Goal: Task Accomplishment & Management: Manage account settings

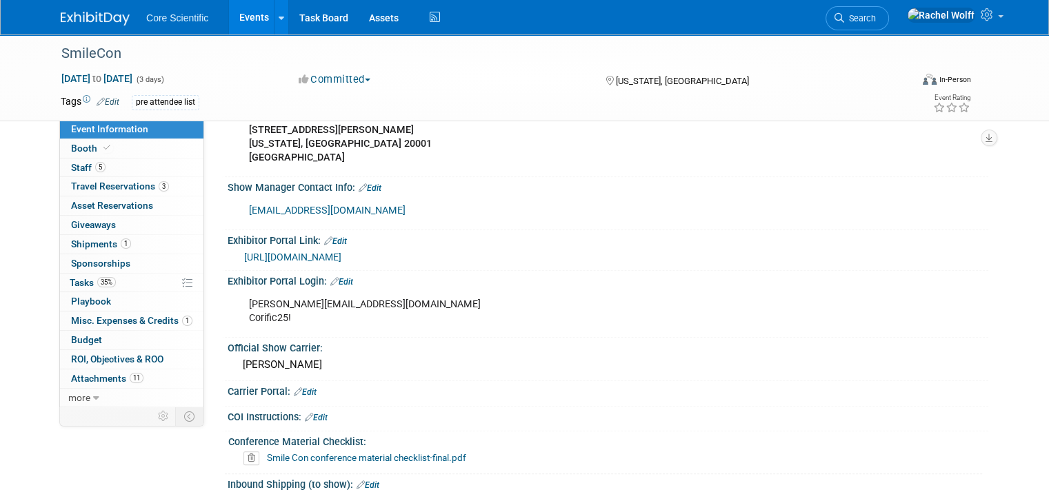
click at [95, 20] on img at bounding box center [95, 19] width 69 height 14
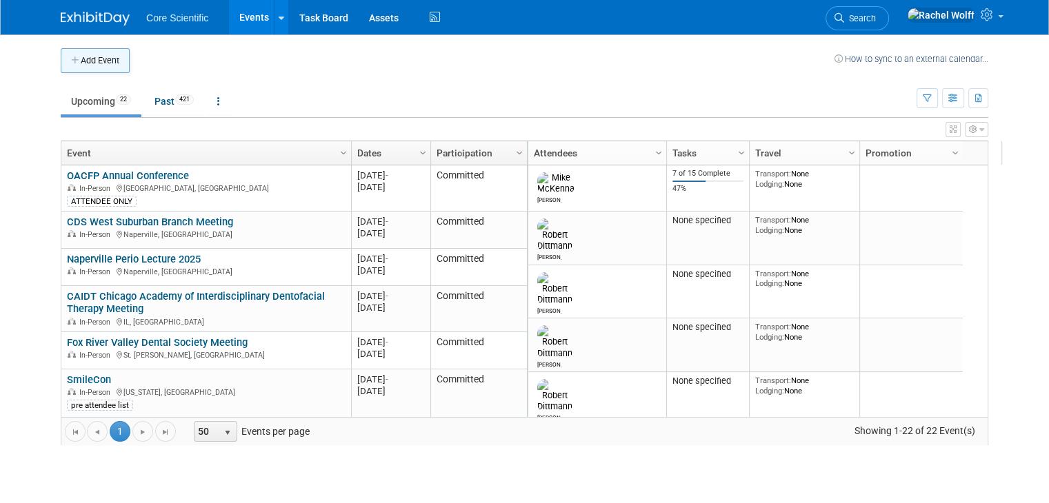
click at [94, 63] on button "Add Event" at bounding box center [95, 60] width 69 height 25
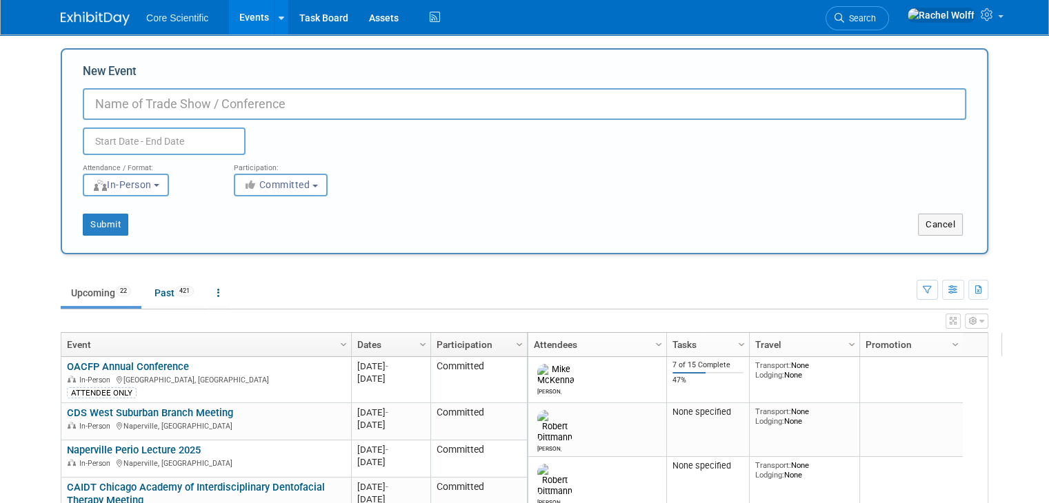
click at [226, 114] on input "New Event" at bounding box center [524, 104] width 883 height 32
paste input "[GEOGRAPHIC_DATA] Area Dental Study Club"
type input "[GEOGRAPHIC_DATA] Area Dental Study Club"
click at [212, 135] on input "text" at bounding box center [164, 142] width 163 height 28
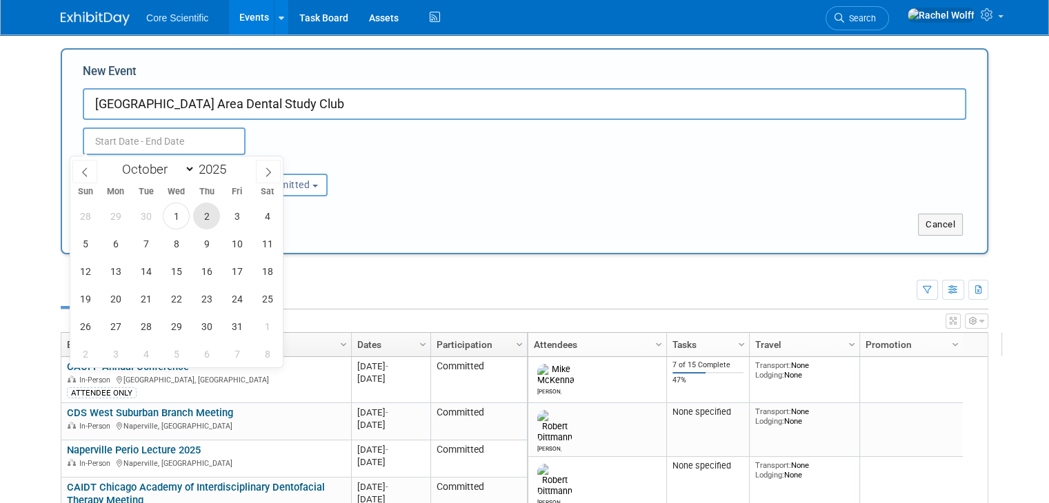
click at [210, 213] on span "2" at bounding box center [206, 216] width 27 height 27
type input "Oct 2, 2025 to Oct 2, 2025"
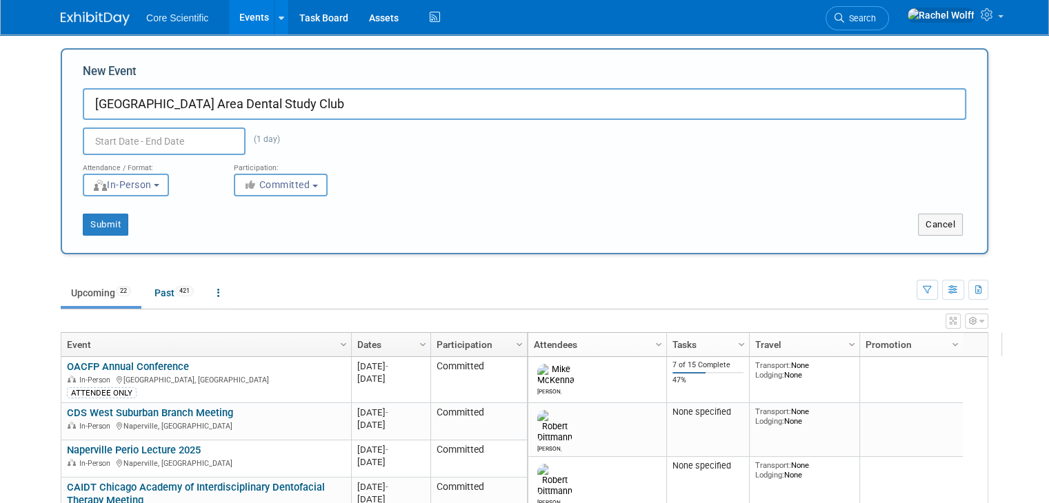
type input "Oct 2, 2025 to Oct 2, 2025"
click at [446, 201] on div "Submit Cancel" at bounding box center [524, 216] width 904 height 39
click at [99, 226] on button "Submit" at bounding box center [106, 225] width 46 height 22
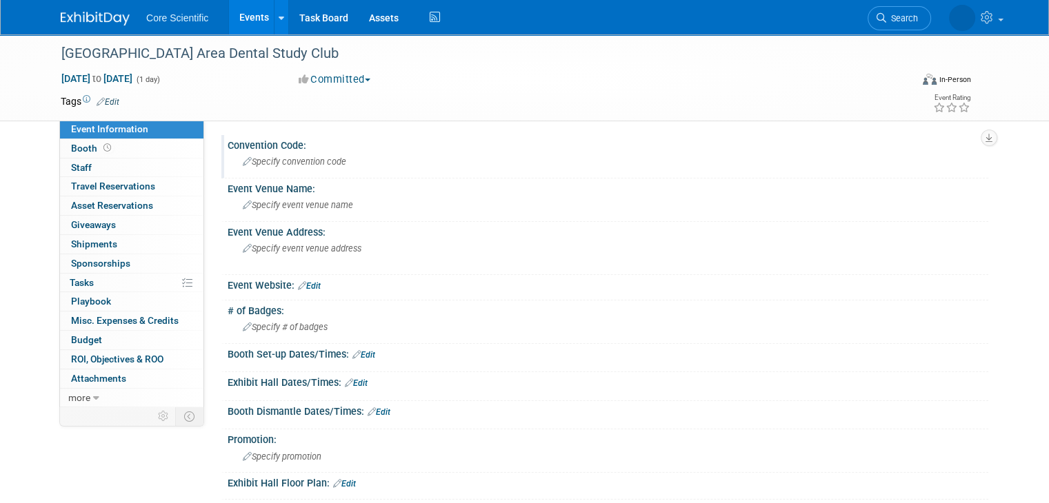
click at [306, 159] on span "Specify convention code" at bounding box center [294, 162] width 103 height 10
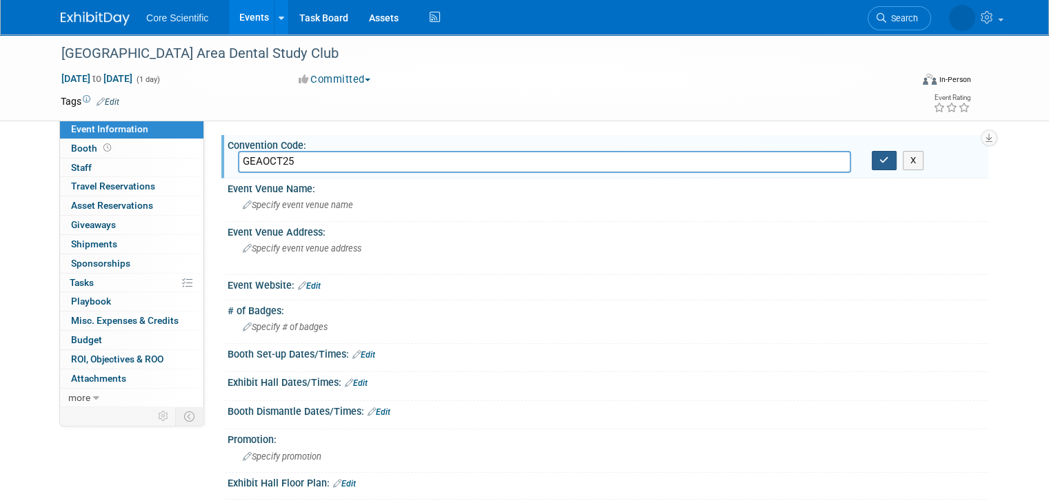
type input "GEAOCT25"
click at [880, 161] on button "button" at bounding box center [884, 160] width 25 height 19
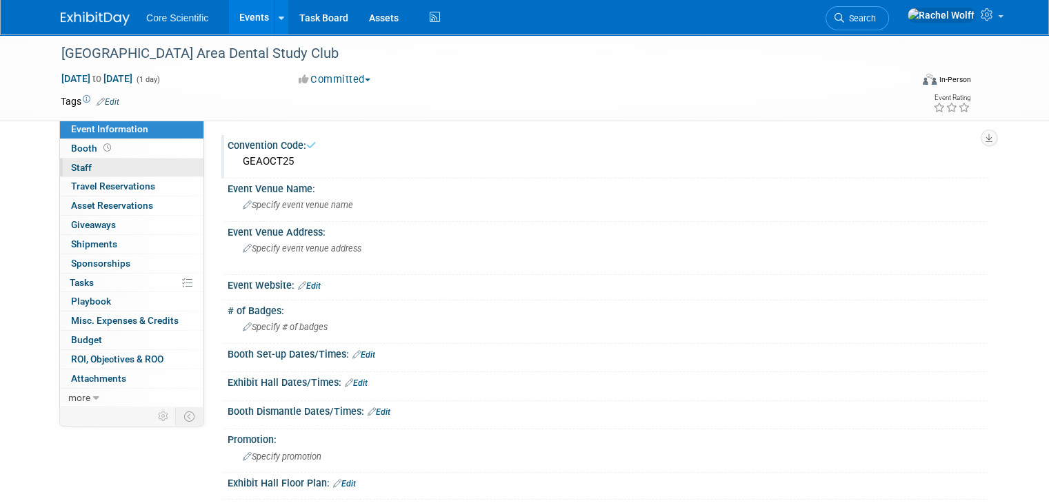
click at [92, 174] on link "0 Staff 0" at bounding box center [131, 168] width 143 height 19
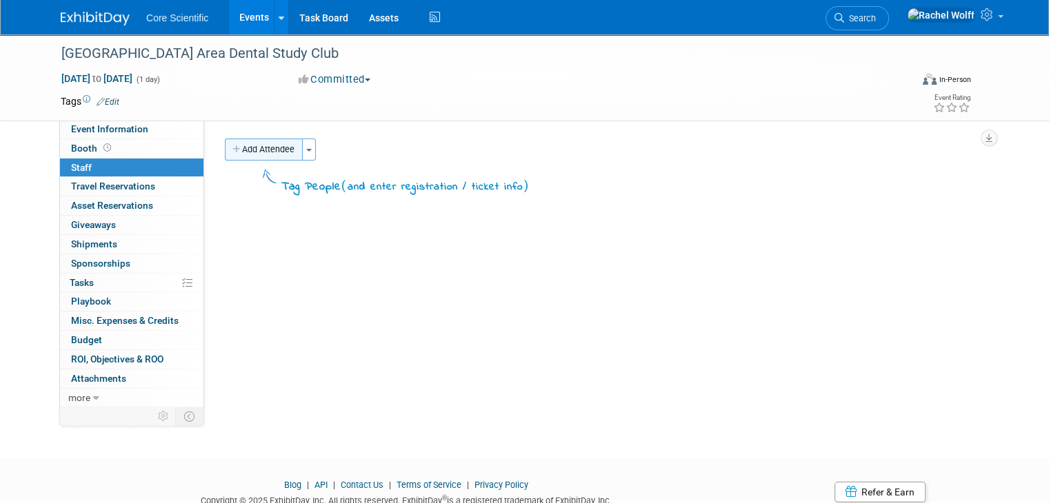
click at [272, 154] on button "Add Attendee" at bounding box center [264, 150] width 78 height 22
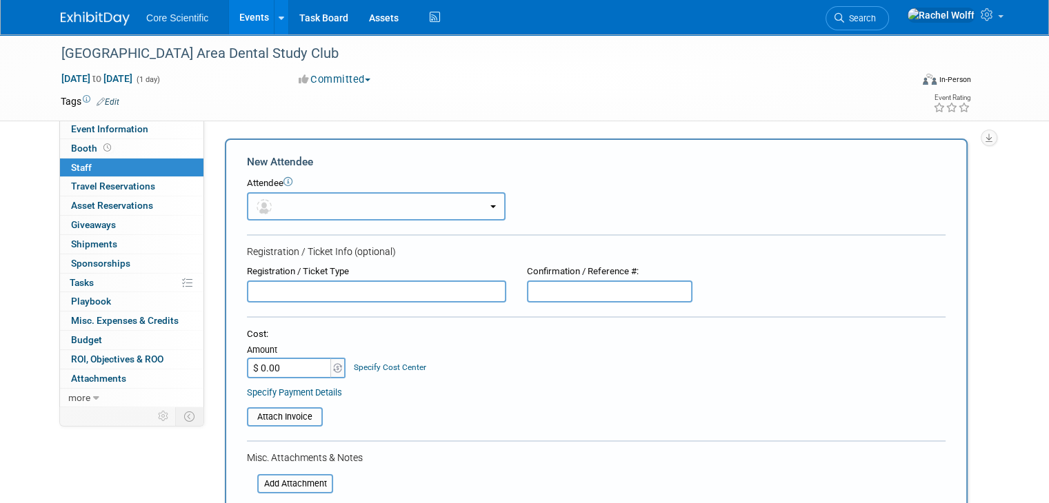
click at [299, 205] on button "button" at bounding box center [376, 206] width 259 height 28
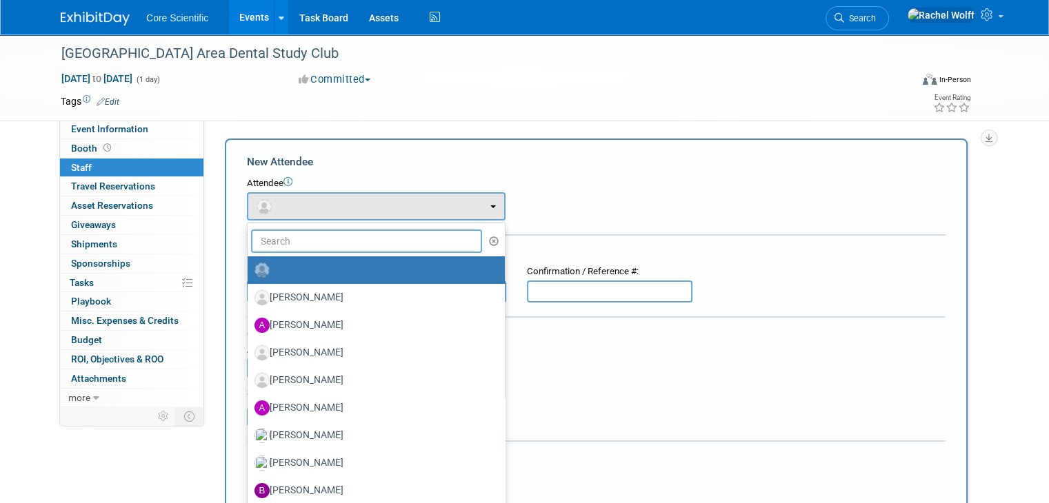
click at [298, 251] on input "text" at bounding box center [366, 241] width 231 height 23
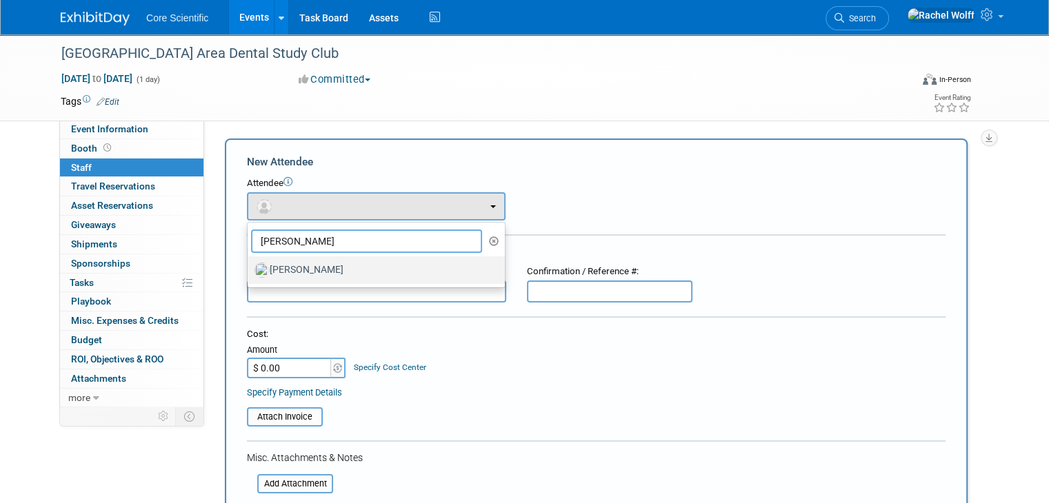
type input "robert"
click at [294, 261] on label "Robert Dittmann" at bounding box center [372, 270] width 237 height 22
click at [250, 264] on input "Robert Dittmann" at bounding box center [245, 268] width 9 height 9
select select "0b187db6-b03f-40e5-ac82-0cf0360676f1"
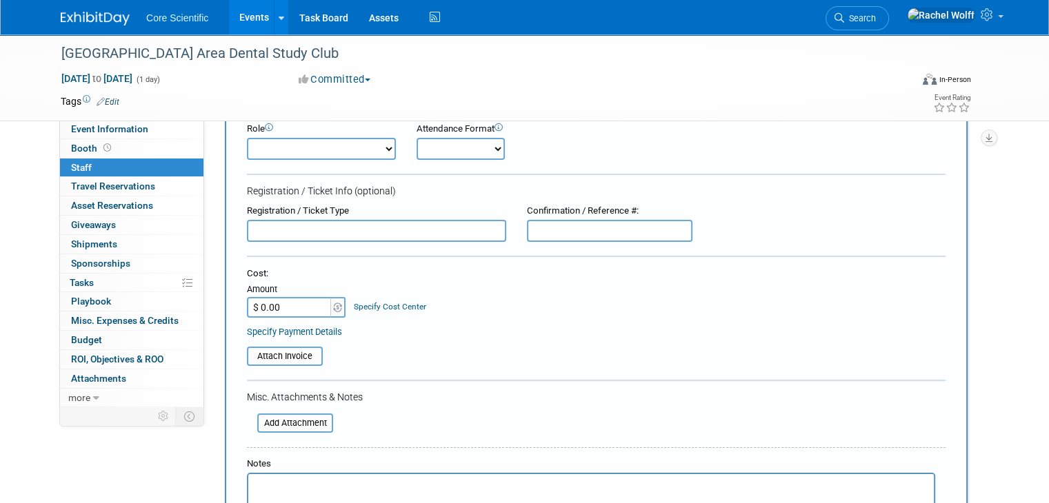
scroll to position [207, 0]
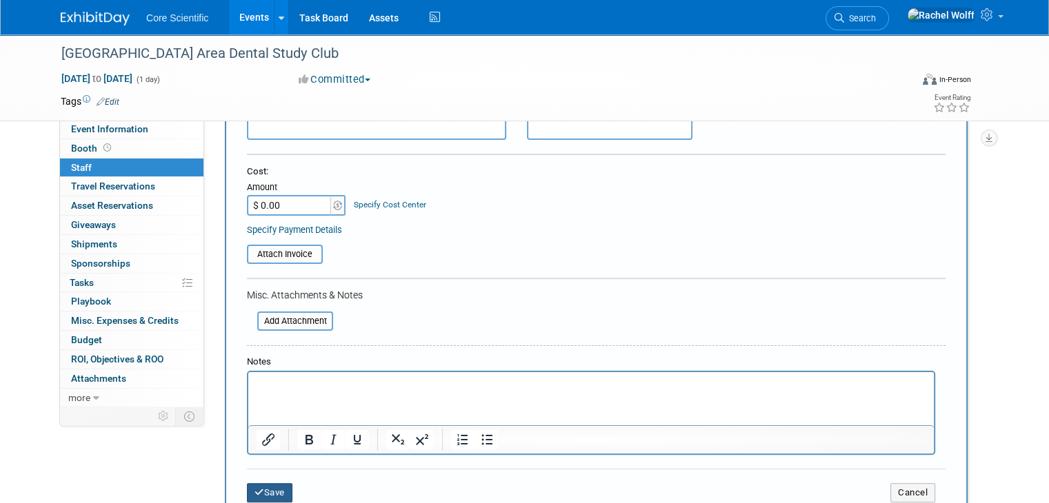
click at [261, 485] on button "Save" at bounding box center [270, 492] width 46 height 19
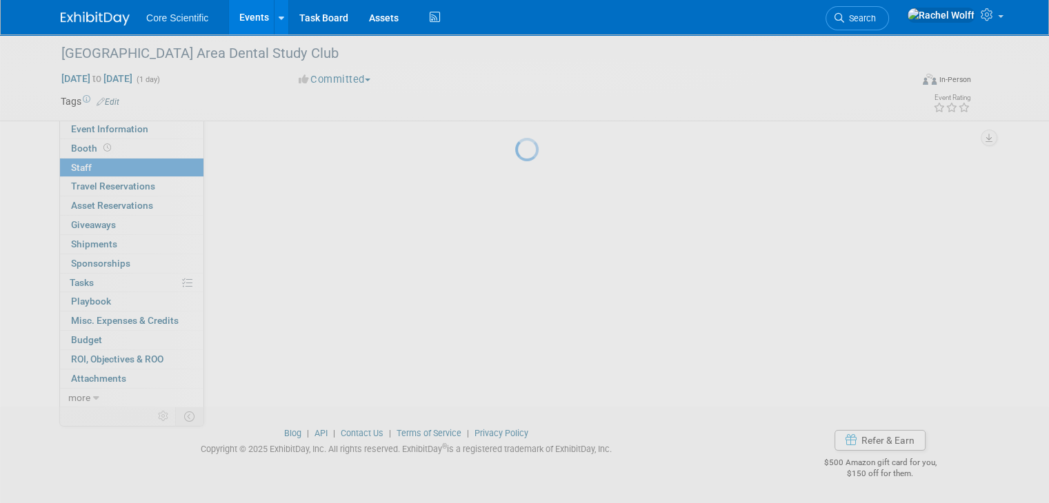
scroll to position [52, 0]
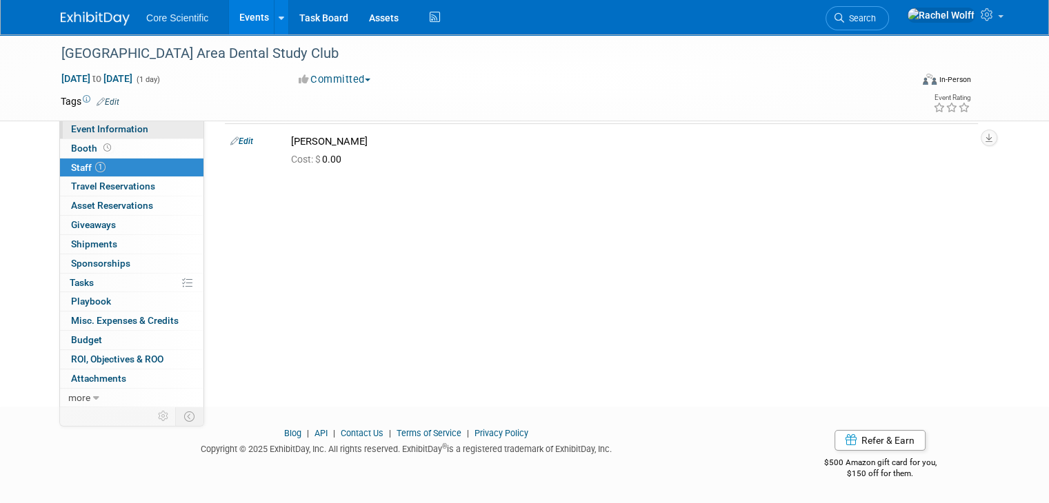
click at [109, 136] on link "Event Information" at bounding box center [131, 129] width 143 height 19
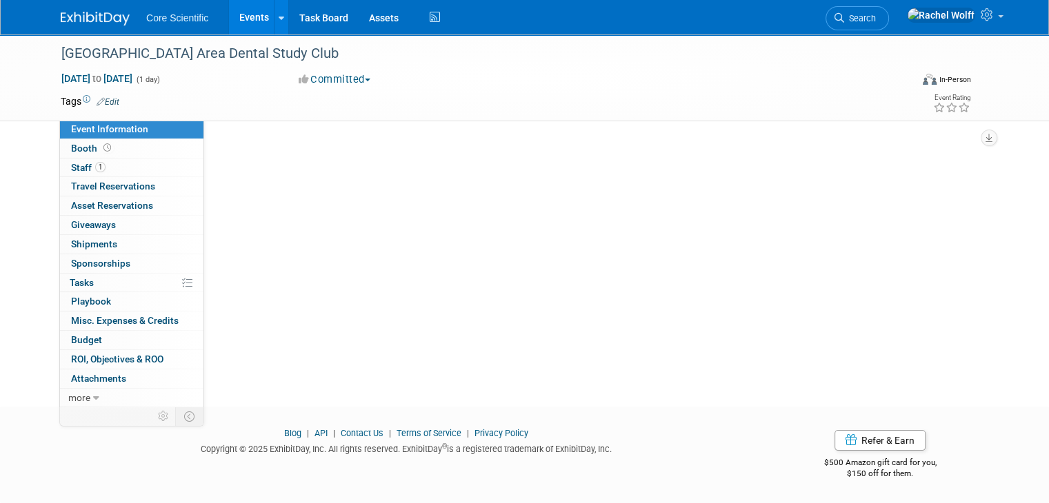
scroll to position [0, 0]
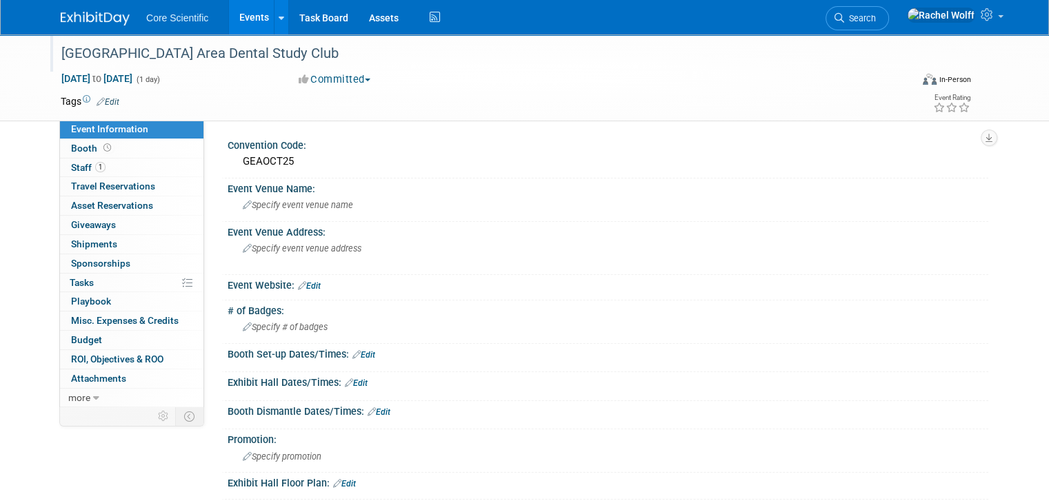
click at [190, 46] on div "[GEOGRAPHIC_DATA] Area Dental Study Club" at bounding box center [475, 53] width 837 height 25
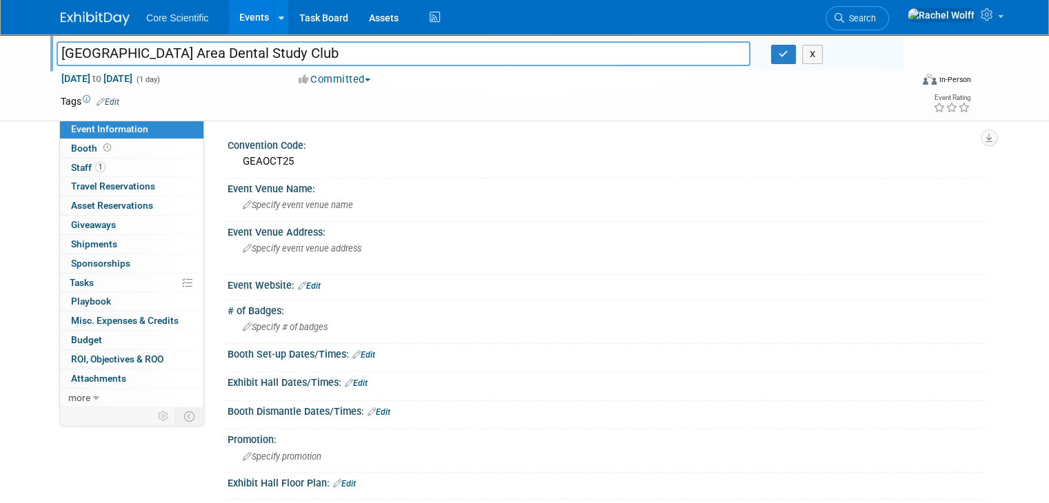
click at [190, 46] on input "[GEOGRAPHIC_DATA] Area Dental Study Club" at bounding box center [404, 53] width 694 height 24
drag, startPoint x: 785, startPoint y: 59, endPoint x: 772, endPoint y: 59, distance: 12.4
click at [783, 59] on button "button" at bounding box center [783, 54] width 25 height 19
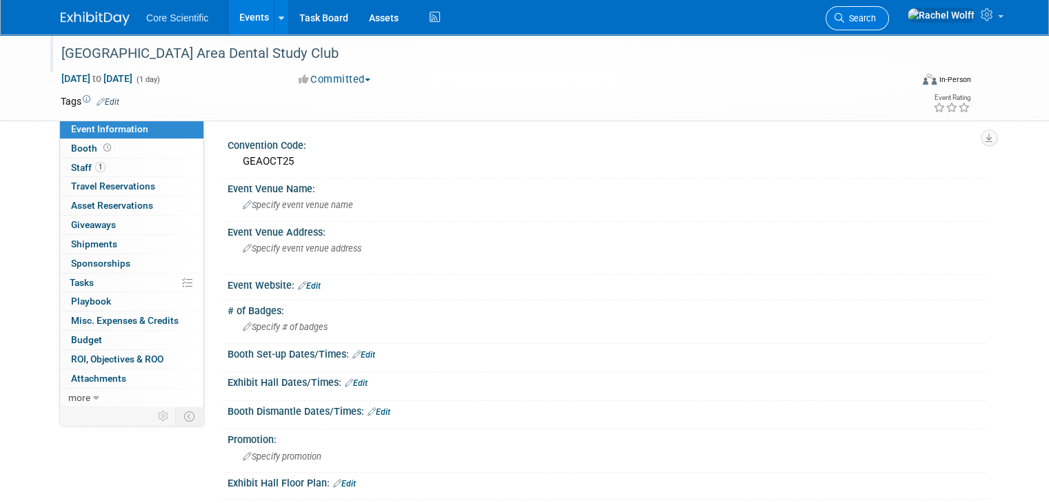
click at [876, 20] on span "Search" at bounding box center [860, 18] width 32 height 10
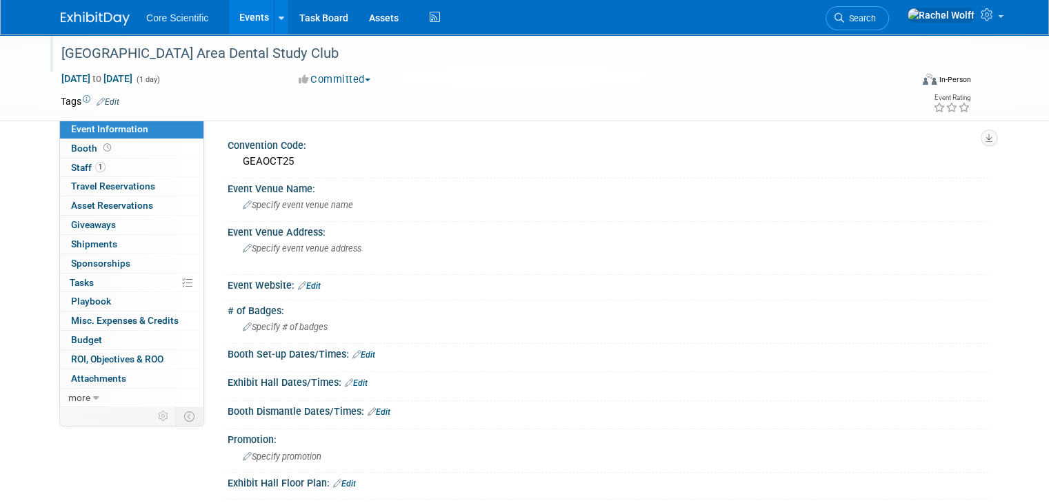
click at [94, 27] on div "Core Scientific Events Add Event Bulk Upload Events Shareable Event Boards Rece…" at bounding box center [525, 17] width 928 height 34
click at [91, 24] on img at bounding box center [95, 19] width 69 height 14
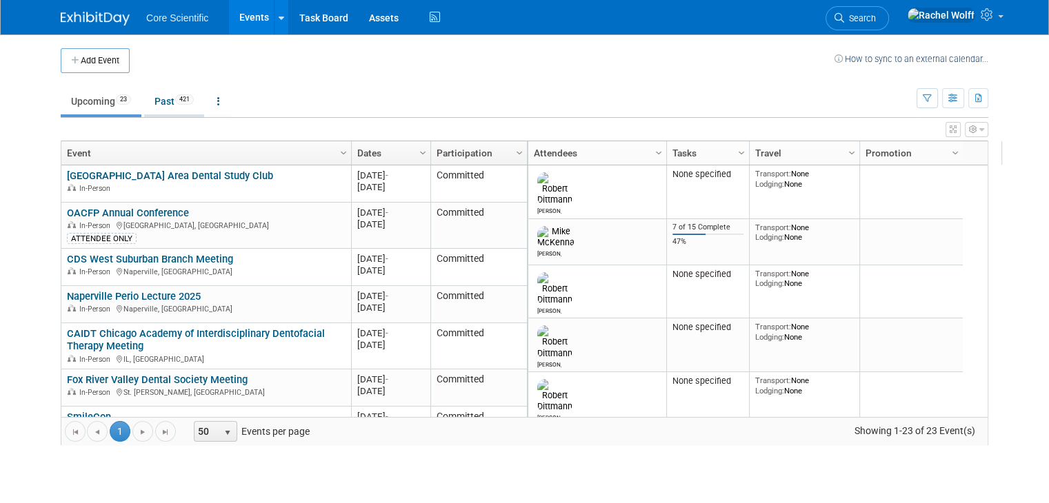
click at [145, 102] on link "Past 421" at bounding box center [174, 101] width 60 height 26
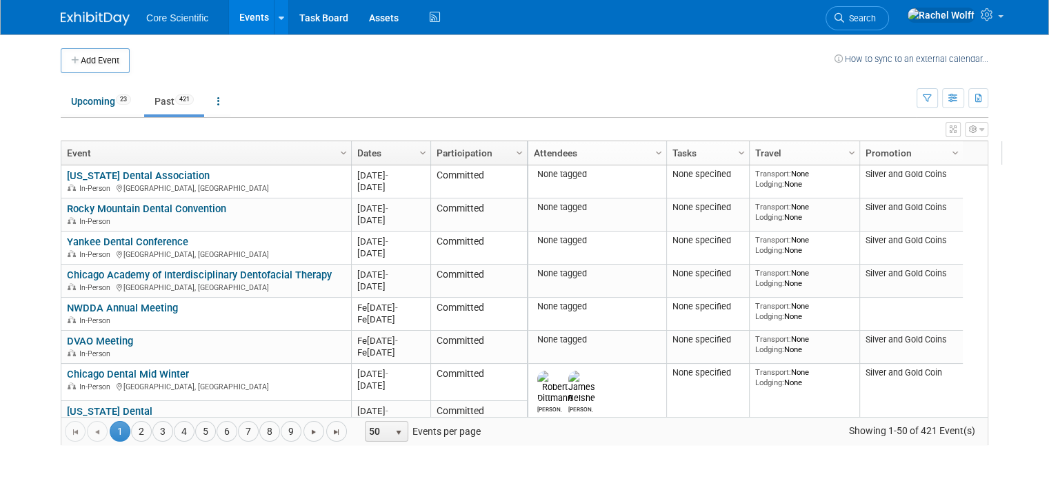
click at [400, 155] on link "Dates" at bounding box center [389, 152] width 64 height 23
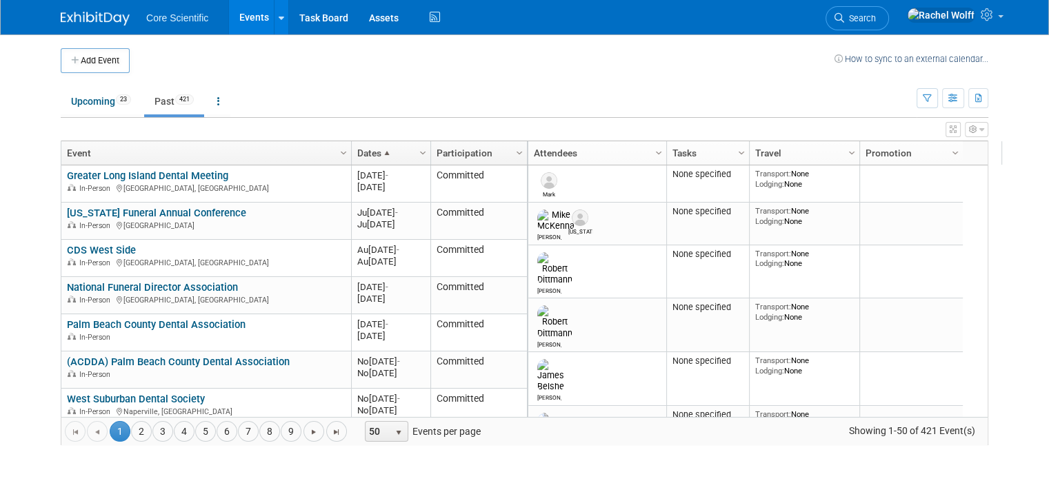
click at [400, 155] on link "Dates" at bounding box center [389, 152] width 64 height 23
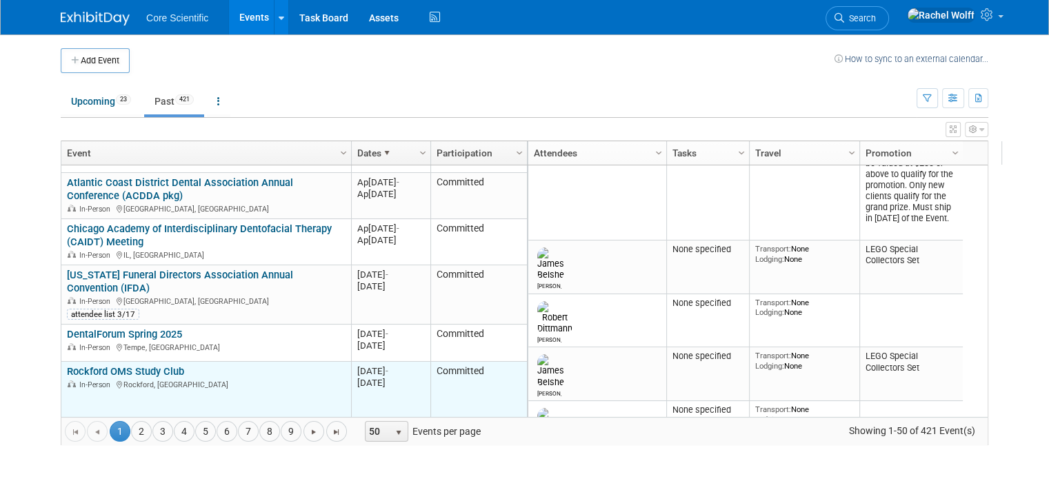
click at [140, 366] on link "Rockford OMS Study Club" at bounding box center [125, 372] width 117 height 12
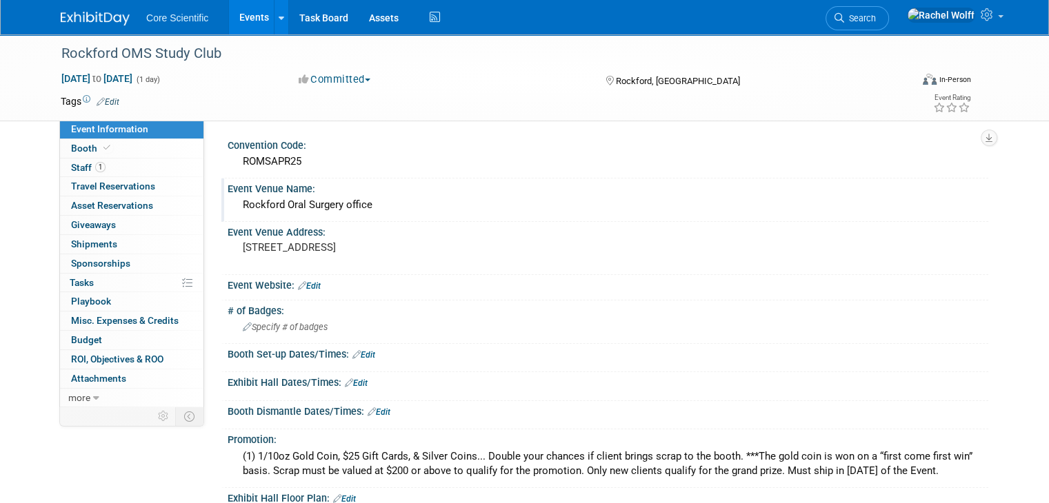
click at [320, 208] on div "Rockford Oral Surgery office" at bounding box center [608, 204] width 740 height 21
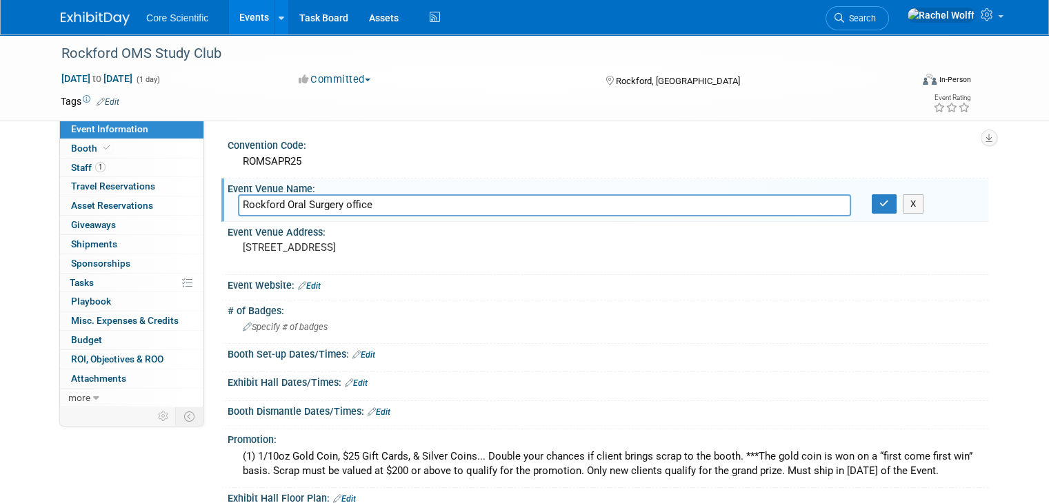
click at [320, 208] on input "Rockford Oral Surgery office" at bounding box center [544, 204] width 613 height 21
type input "Rockford Country Club"
click at [364, 241] on pre "[STREET_ADDRESS]" at bounding box center [386, 247] width 287 height 12
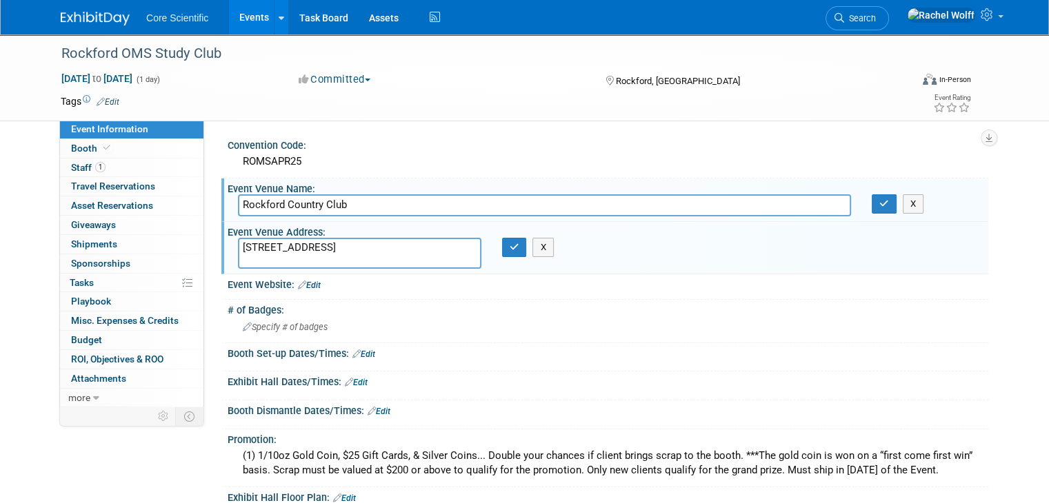
click at [364, 241] on textarea "[STREET_ADDRESS]" at bounding box center [359, 253] width 243 height 31
click at [908, 207] on div "X" at bounding box center [925, 203] width 106 height 19
click at [889, 205] on icon "button" at bounding box center [884, 203] width 10 height 9
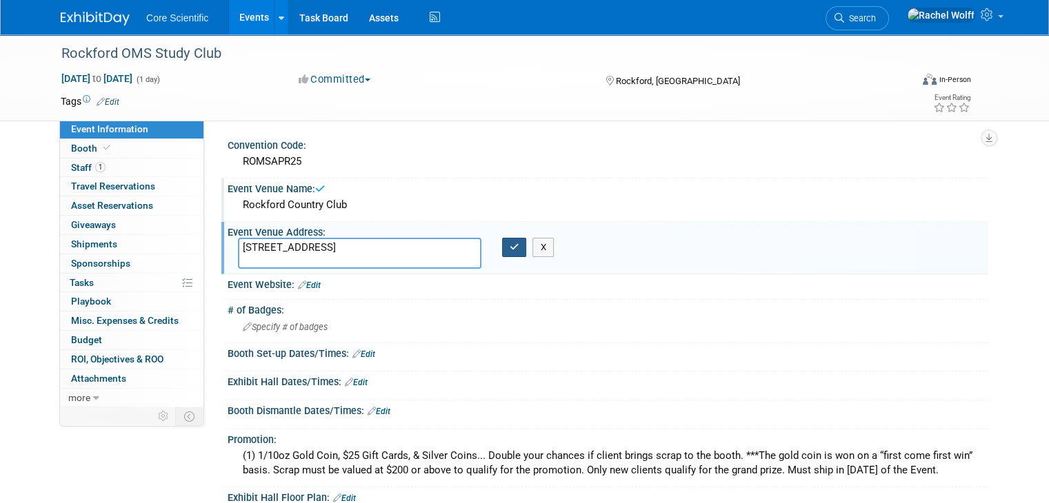
click at [520, 250] on button "button" at bounding box center [514, 247] width 25 height 19
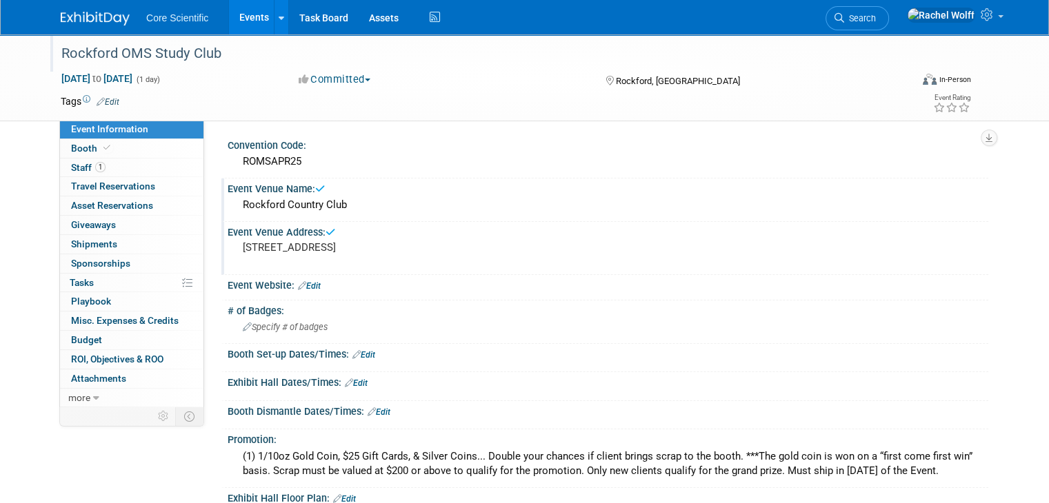
click at [117, 66] on div "Rockford OMS Study Club" at bounding box center [481, 56] width 848 height 23
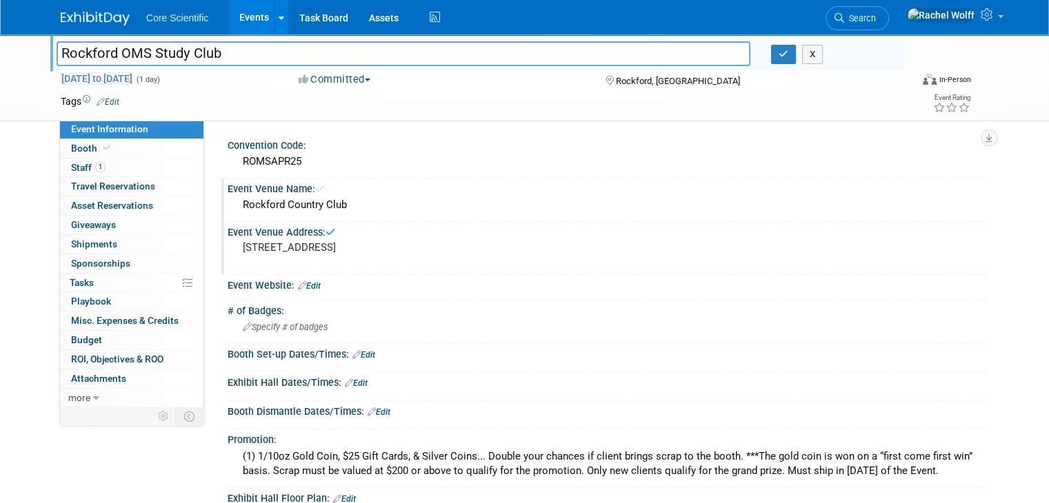
click at [117, 77] on span "Apr 2, 2025 to Apr 2, 2025" at bounding box center [97, 78] width 72 height 12
type input "[DATE]"
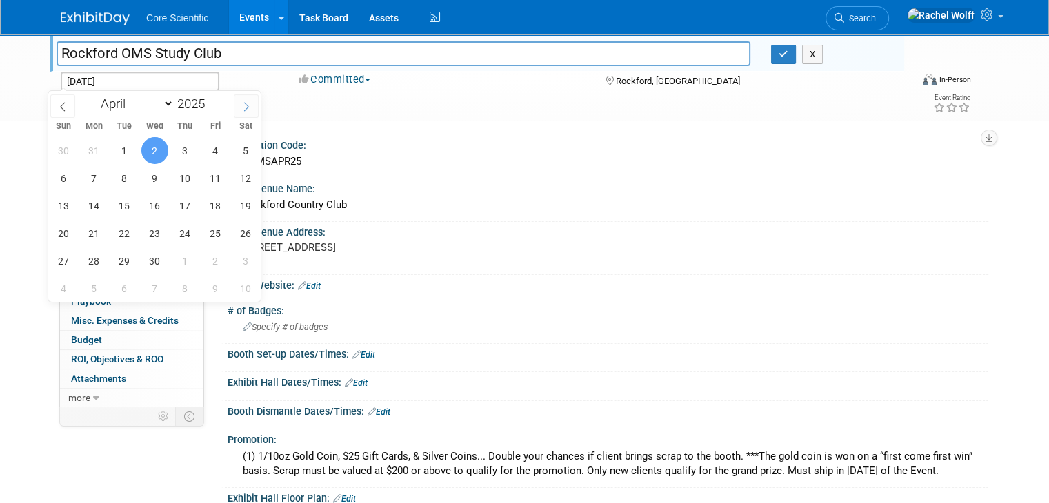
click at [246, 108] on icon at bounding box center [246, 107] width 10 height 10
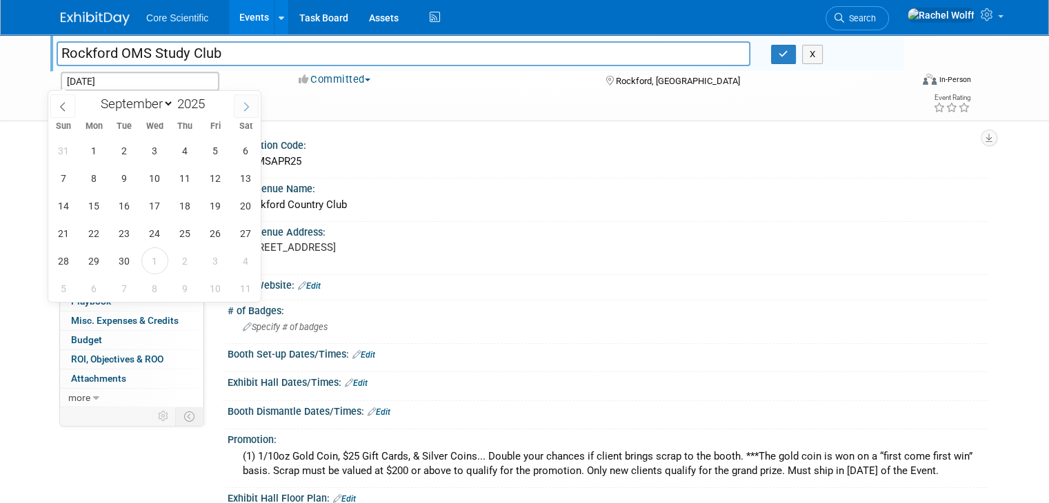
click at [245, 109] on icon at bounding box center [246, 107] width 10 height 10
select select "9"
click at [157, 179] on span "8" at bounding box center [154, 178] width 27 height 27
type input "Oct 8, 2025"
click at [149, 174] on span "8" at bounding box center [154, 178] width 27 height 27
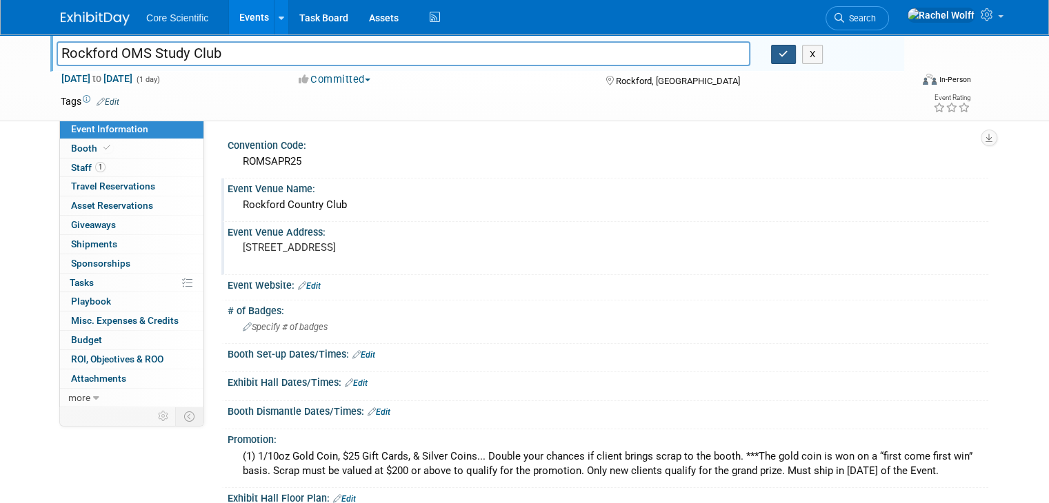
click at [781, 60] on button "button" at bounding box center [783, 54] width 25 height 19
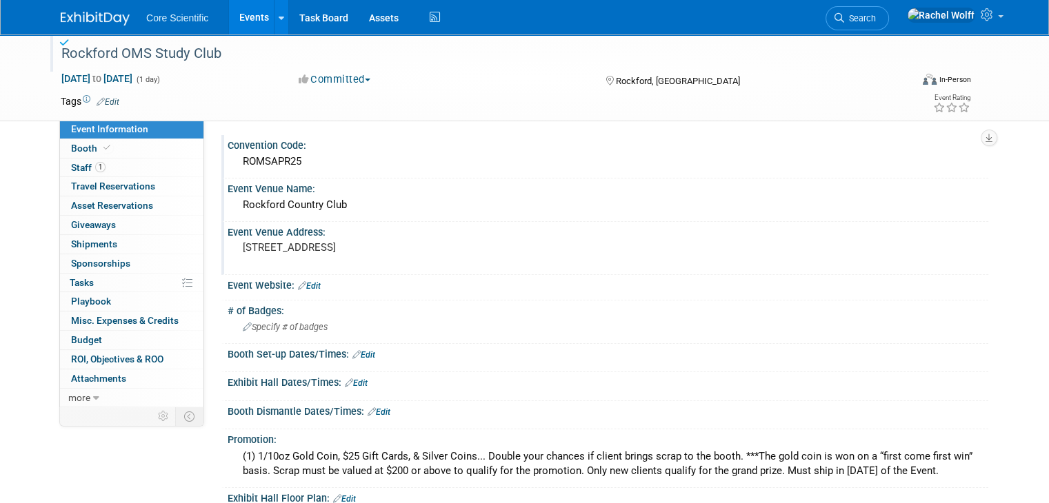
click at [274, 163] on div "ROMSAPR25" at bounding box center [608, 161] width 740 height 21
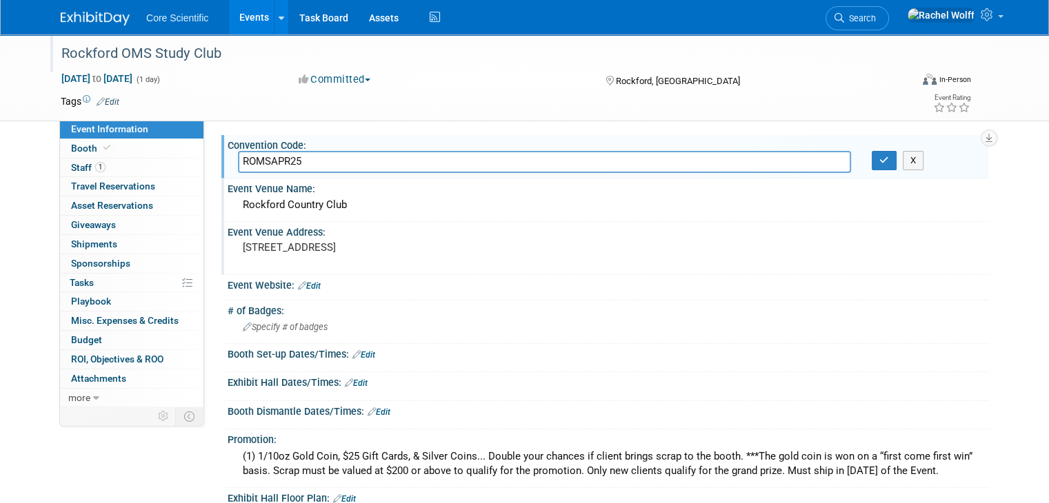
click at [279, 158] on input "ROMSAPR25" at bounding box center [544, 161] width 613 height 21
type input "ROMSOCT25"
click at [887, 164] on icon "button" at bounding box center [884, 160] width 10 height 9
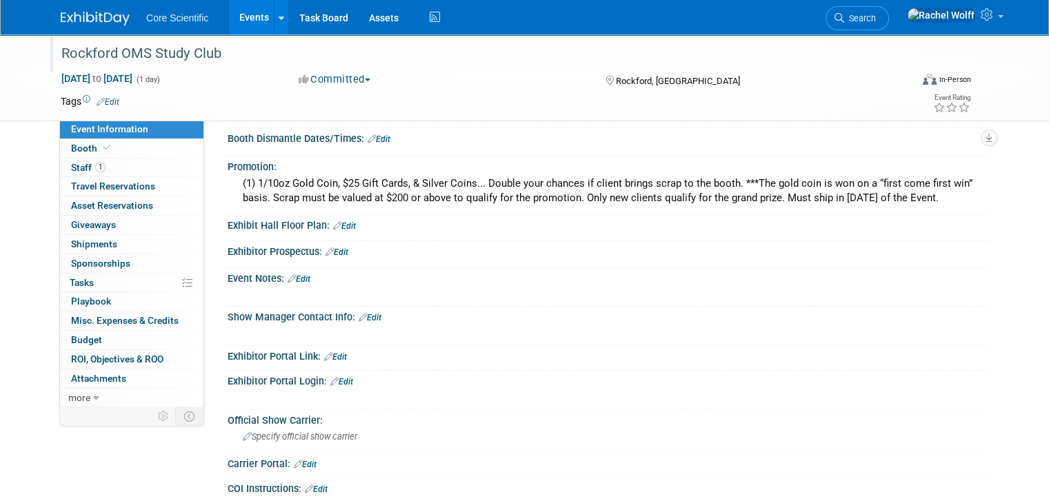
scroll to position [276, 0]
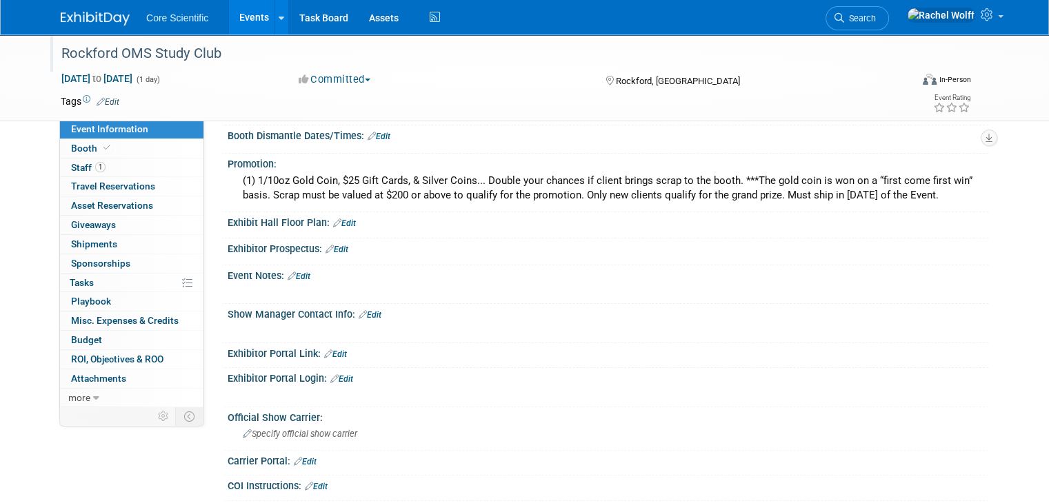
click at [295, 276] on link "Edit" at bounding box center [299, 277] width 23 height 10
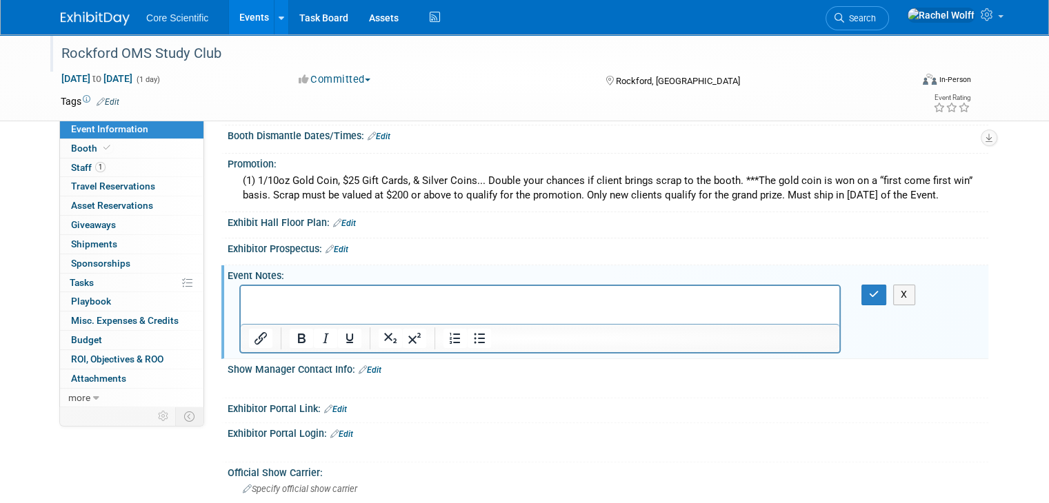
scroll to position [0, 0]
click at [307, 304] on p "Rich Text Area. Press ALT-0 for help." at bounding box center [540, 299] width 583 height 14
click at [887, 300] on button "button" at bounding box center [874, 295] width 26 height 20
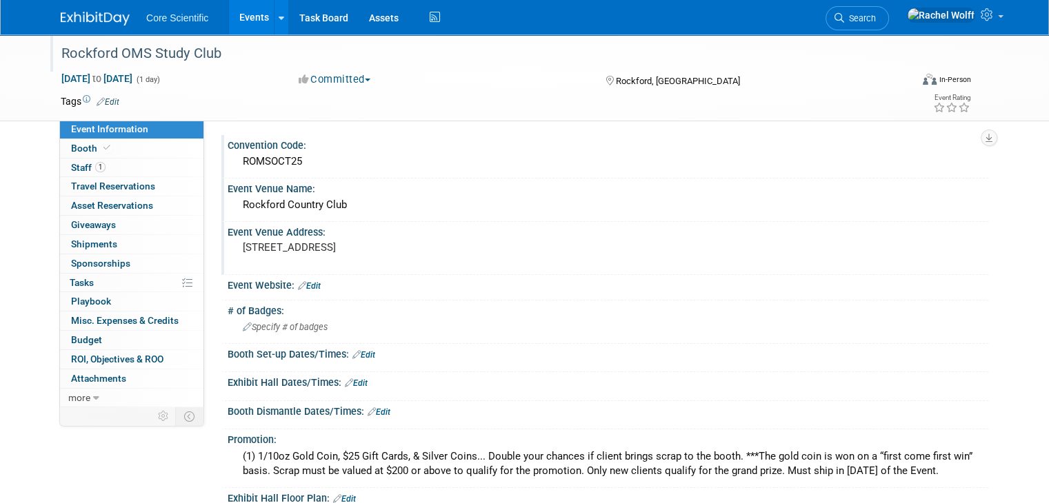
click at [317, 250] on pre "[STREET_ADDRESS]" at bounding box center [386, 247] width 287 height 12
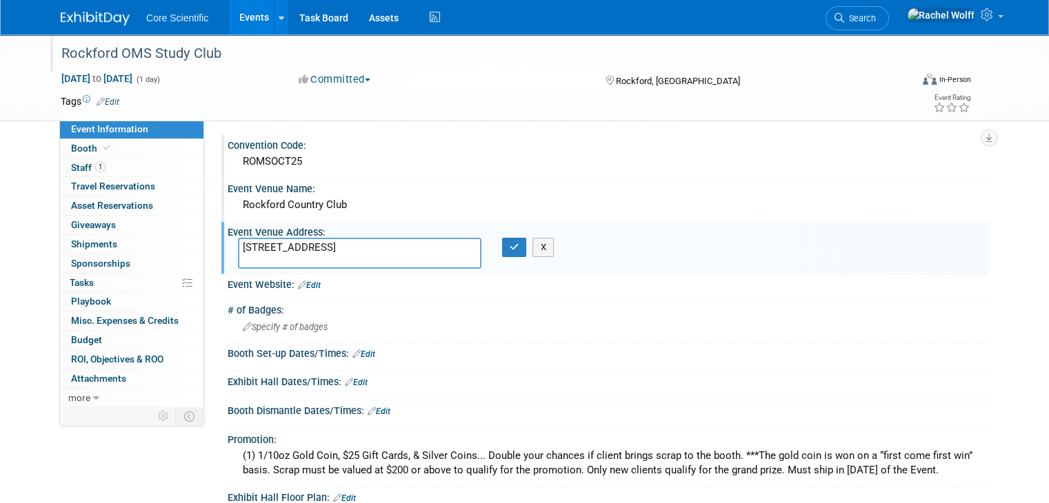
click at [317, 250] on textarea "[STREET_ADDRESS]" at bounding box center [359, 253] width 243 height 31
type textarea "2500 Oxford St, Rockford, IL 61103"
click at [510, 251] on button "button" at bounding box center [514, 247] width 25 height 19
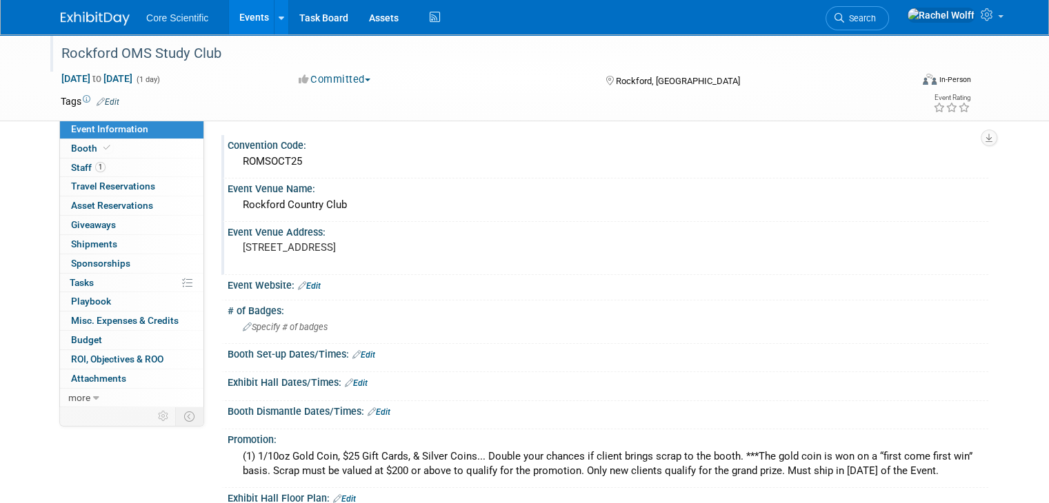
click at [96, 15] on img at bounding box center [95, 19] width 69 height 14
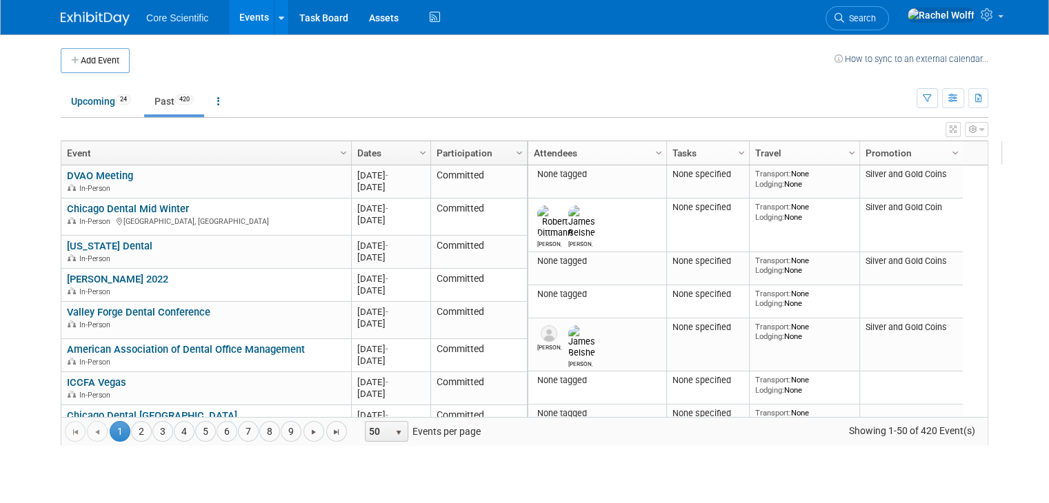
scroll to position [248, 0]
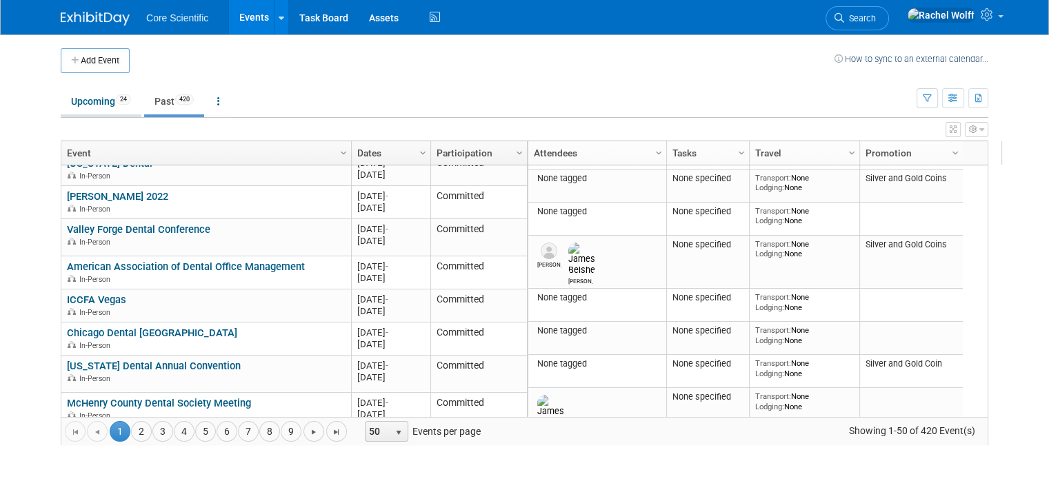
click at [90, 107] on link "Upcoming 24" at bounding box center [101, 101] width 81 height 26
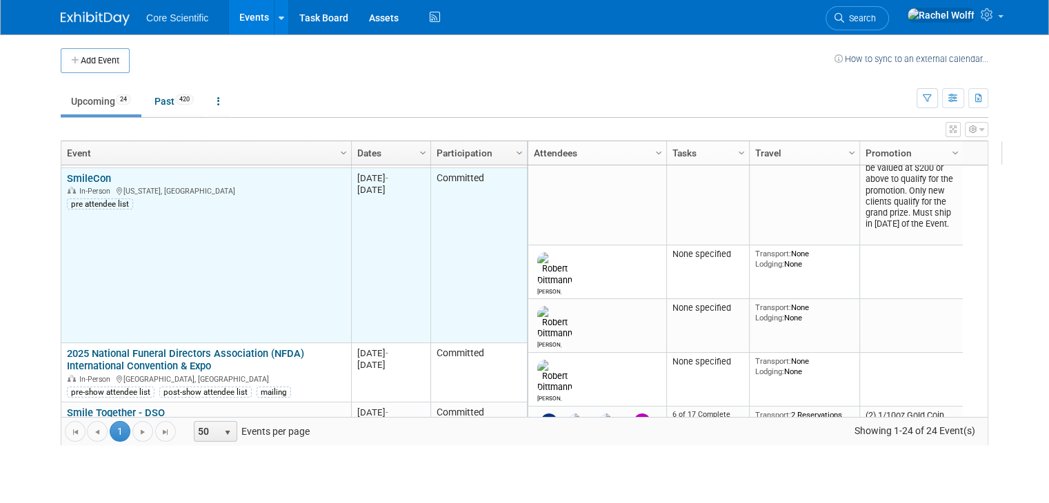
scroll to position [248, 0]
